Goal: Information Seeking & Learning: Learn about a topic

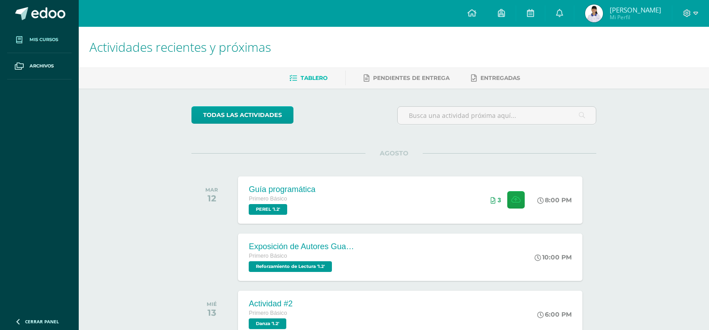
click at [38, 40] on span "Mis cursos" at bounding box center [44, 39] width 29 height 7
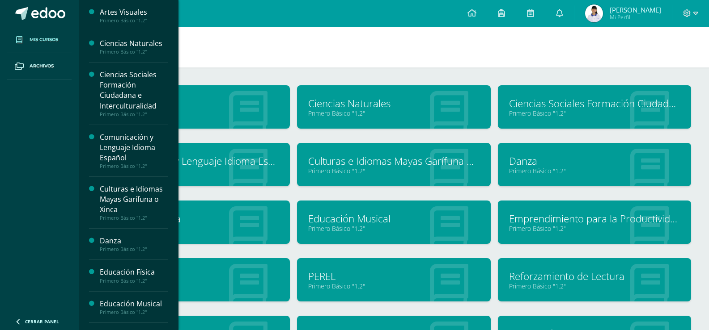
click at [227, 217] on link "Educación Física" at bounding box center [193, 219] width 171 height 14
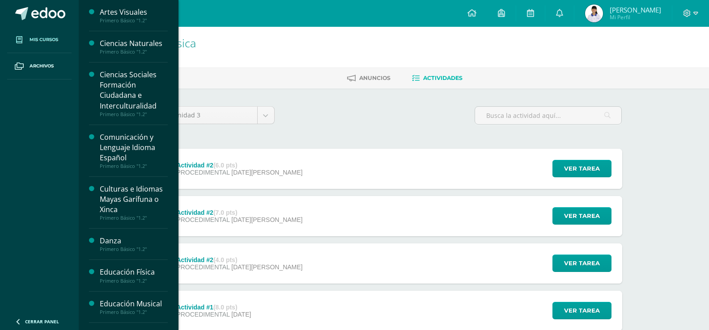
click at [46, 41] on span "Mis cursos" at bounding box center [44, 39] width 29 height 7
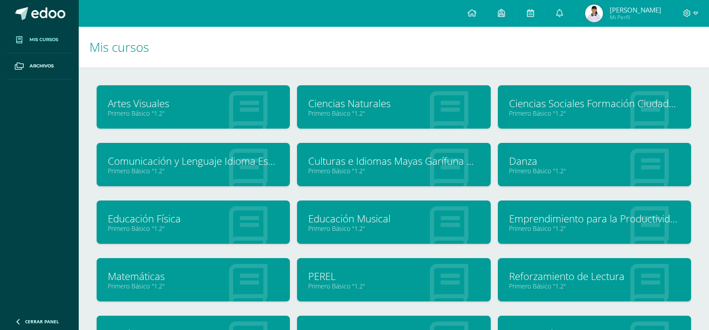
click at [149, 270] on link "Matemáticas" at bounding box center [193, 277] width 171 height 14
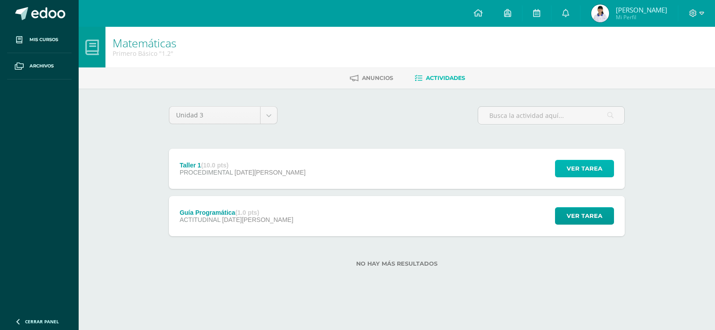
click at [566, 165] on button "Ver tarea" at bounding box center [584, 168] width 59 height 17
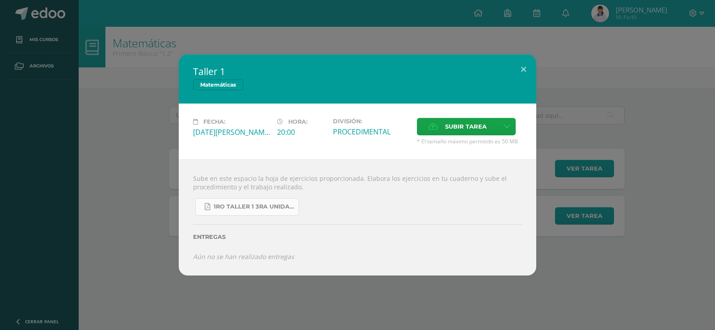
click at [270, 206] on span "1ro taller 1 3ra unidad.pdf" at bounding box center [254, 206] width 80 height 7
click at [244, 204] on span "1ro taller 1 3ra unidad.pdf" at bounding box center [254, 206] width 80 height 7
